Goal: Navigation & Orientation: Find specific page/section

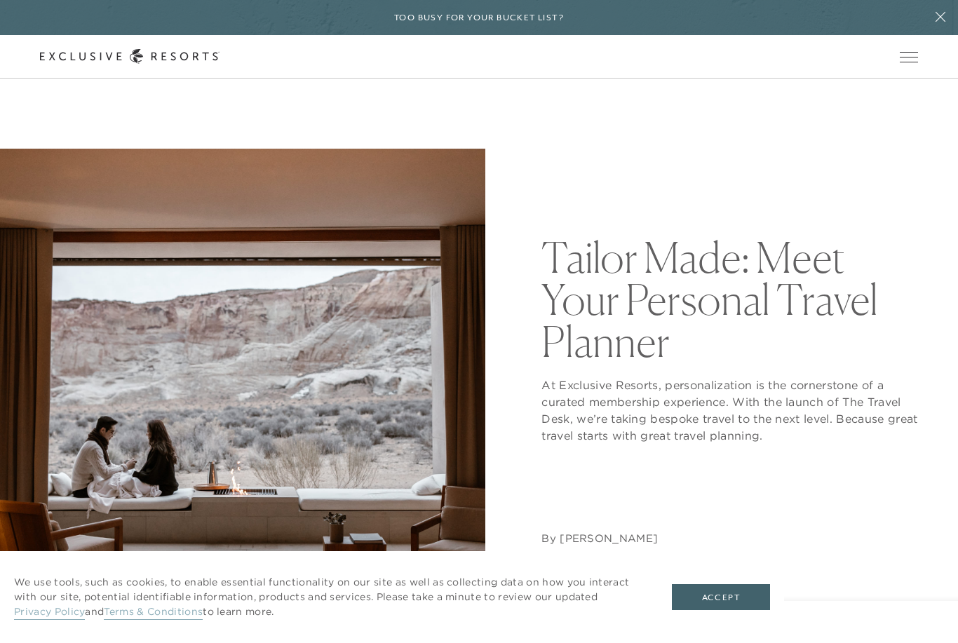
click at [737, 599] on button "Accept" at bounding box center [721, 597] width 98 height 27
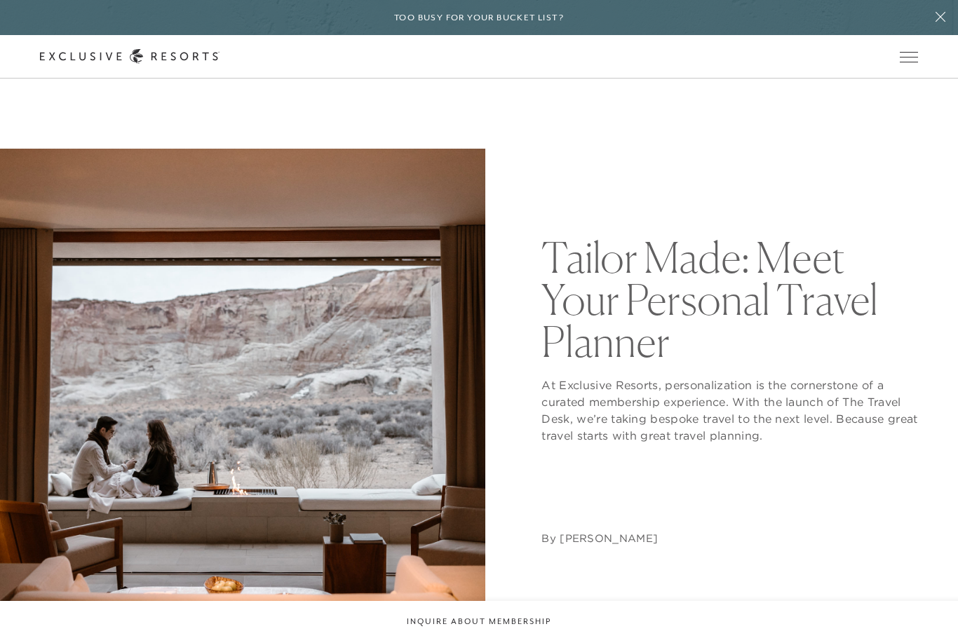
click at [905, 57] on span "Open navigation" at bounding box center [909, 57] width 18 height 1
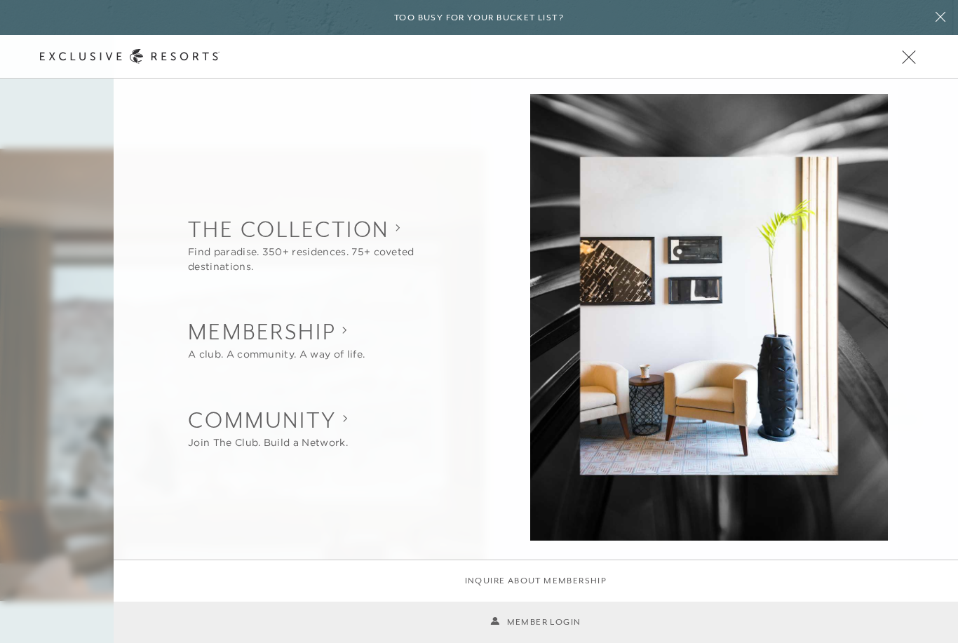
click at [936, 9] on button at bounding box center [940, 17] width 35 height 35
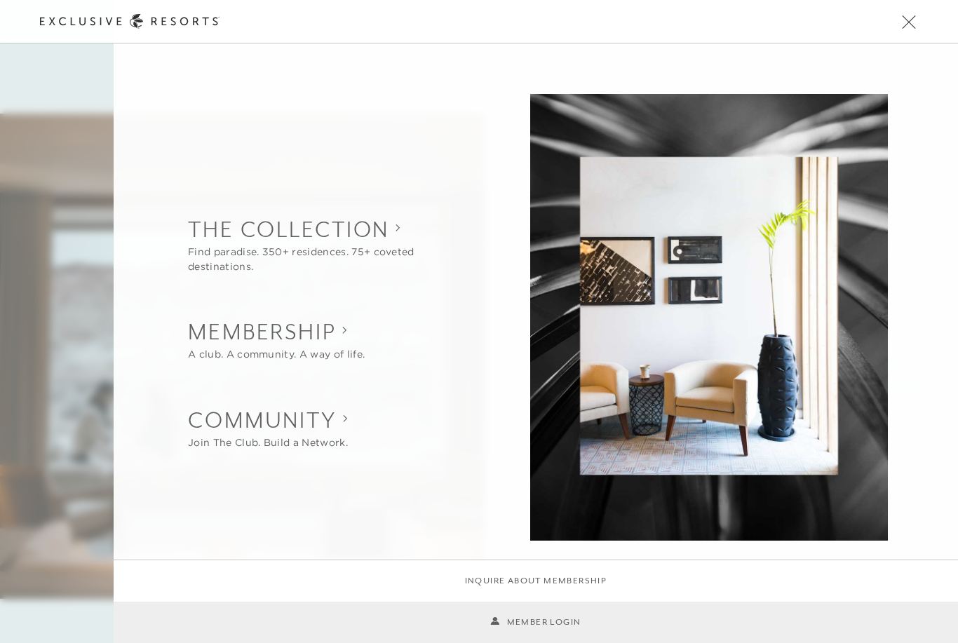
click at [912, 20] on span "Open navigation" at bounding box center [909, 22] width 18 height 10
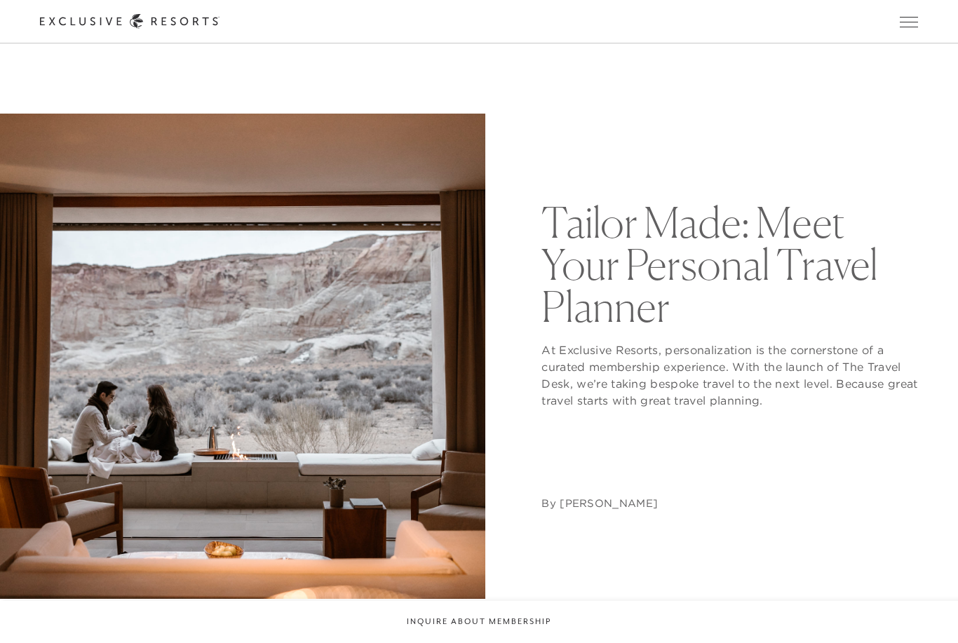
click at [917, 17] on button "Open navigation" at bounding box center [909, 22] width 18 height 10
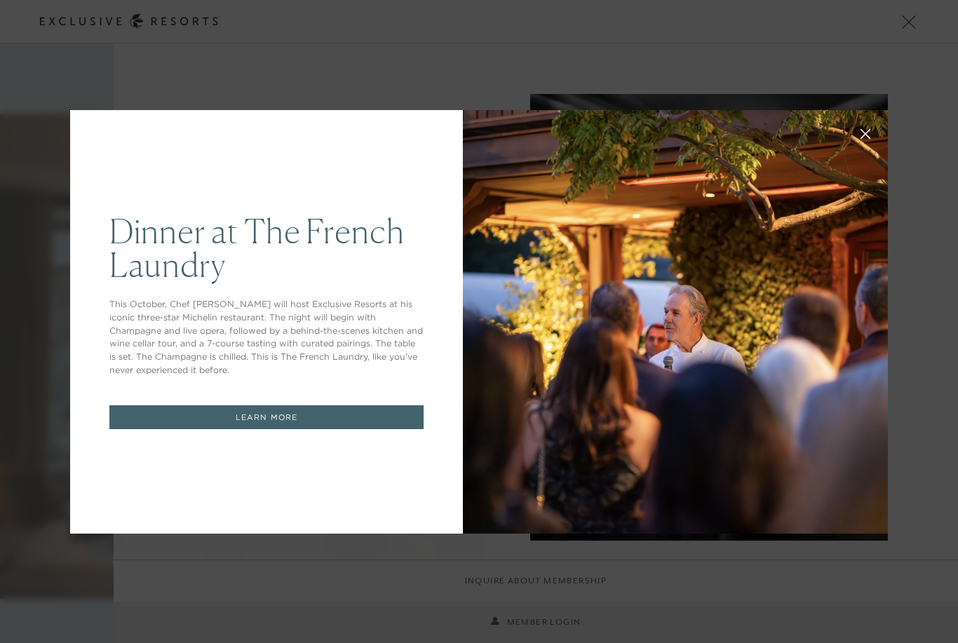
click at [367, 413] on link "LEARN MORE" at bounding box center [266, 417] width 314 height 25
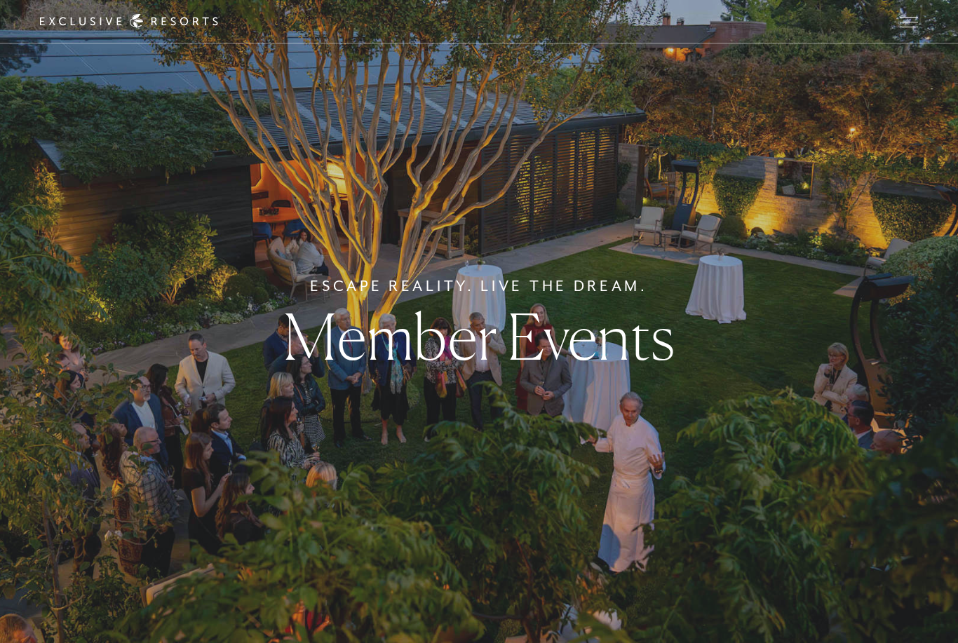
click at [912, 27] on button "Open navigation" at bounding box center [909, 22] width 18 height 10
click at [612, 507] on div "Escape Reality. Live The Dream. Member Events" at bounding box center [479, 321] width 958 height 643
click at [616, 484] on div "Escape Reality. Live The Dream. Member Events" at bounding box center [479, 321] width 958 height 643
click at [905, 18] on span "Open navigation" at bounding box center [909, 22] width 18 height 10
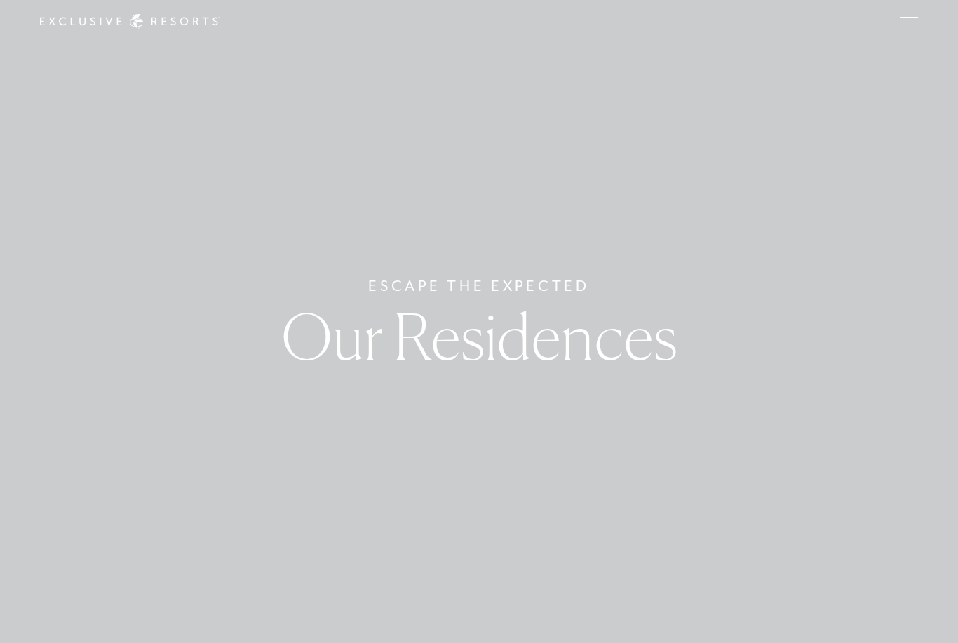
click at [910, 23] on span "Open navigation" at bounding box center [909, 22] width 18 height 10
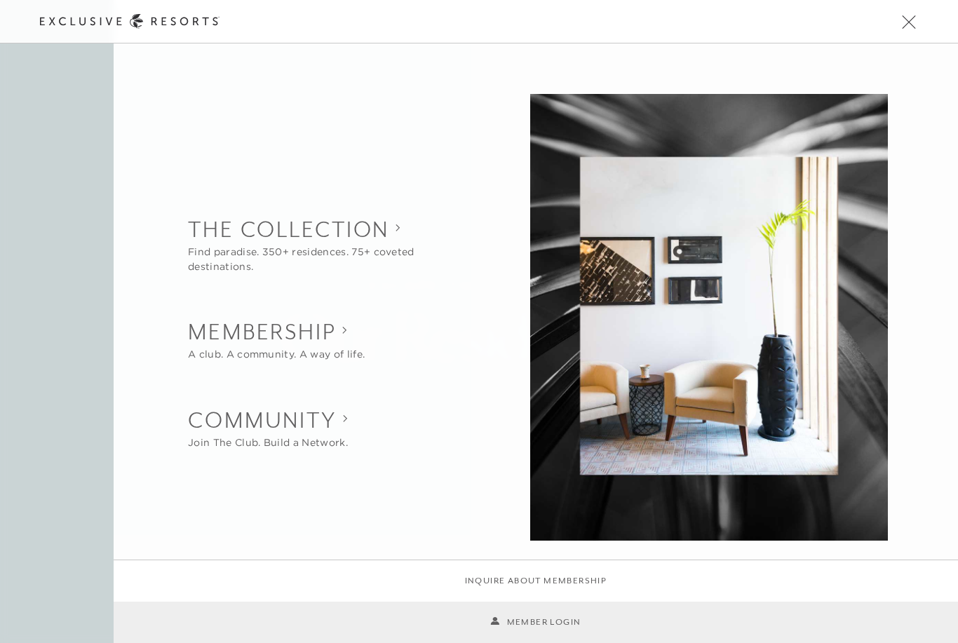
click at [915, 17] on button "Open navigation" at bounding box center [909, 22] width 18 height 10
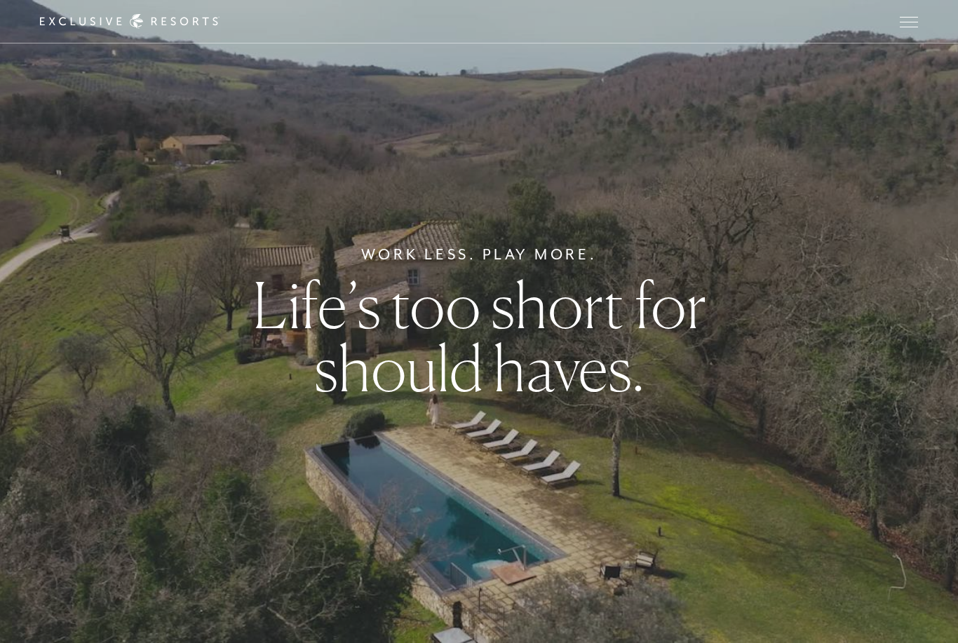
click at [903, 26] on span "Open navigation" at bounding box center [909, 22] width 18 height 10
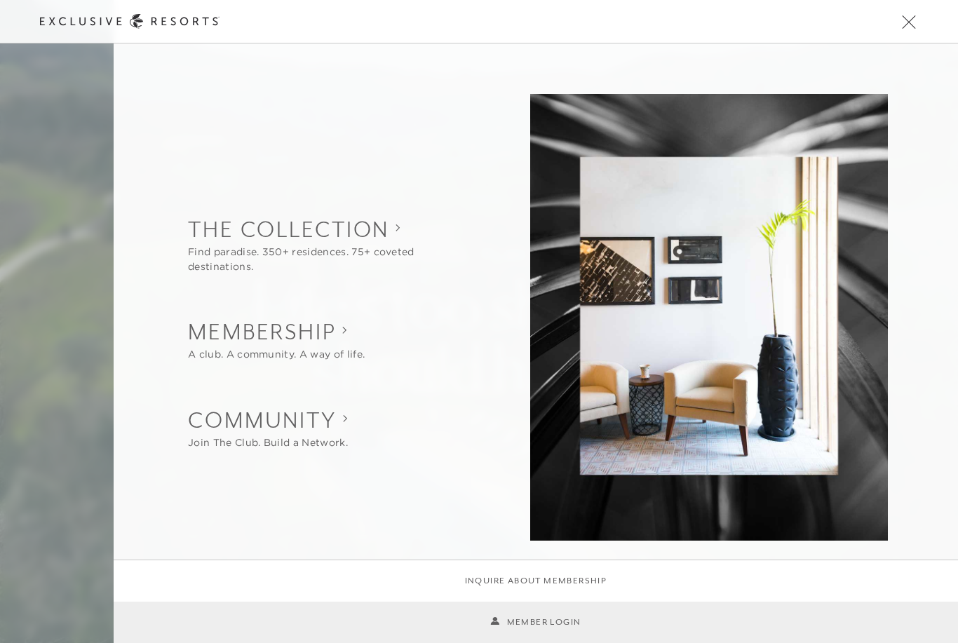
click at [577, 624] on link "Member Login" at bounding box center [535, 622] width 90 height 13
